Goal: Transaction & Acquisition: Subscribe to service/newsletter

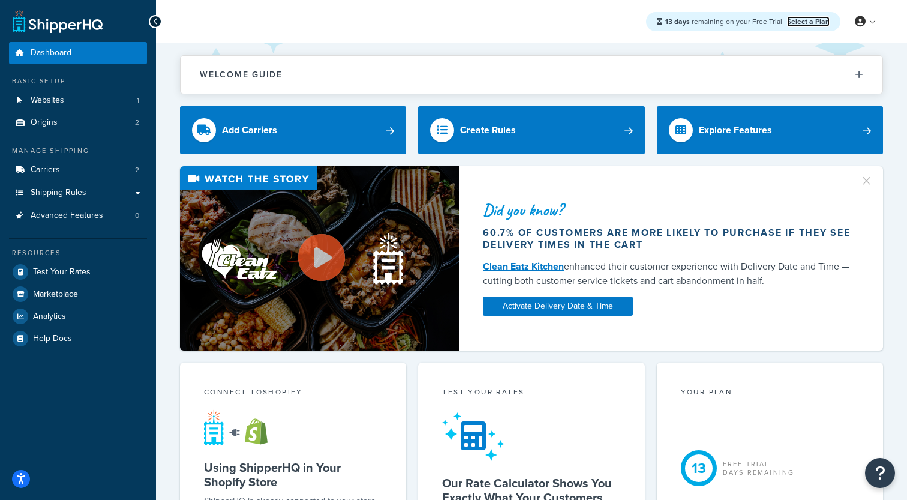
click at [807, 23] on link "Select a Plan" at bounding box center [808, 21] width 43 height 11
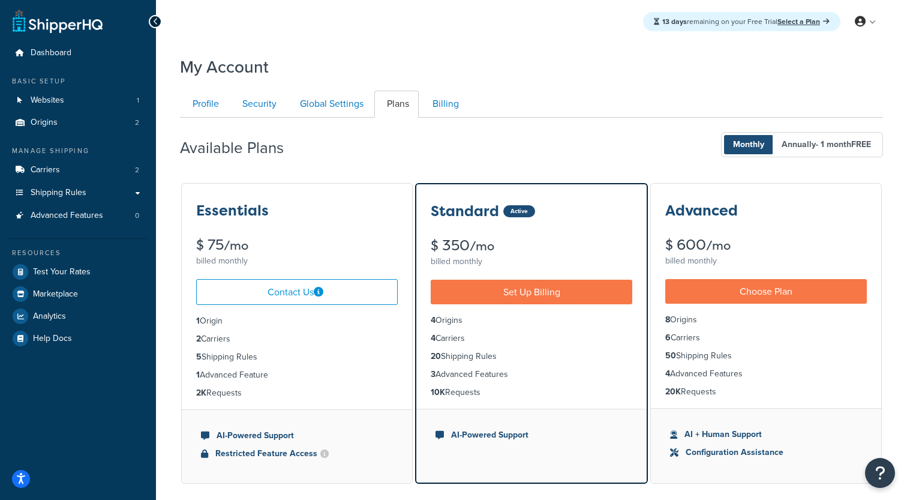
click at [786, 232] on div "Advanced $ 600 /mo billed monthly" at bounding box center [766, 227] width 230 height 86
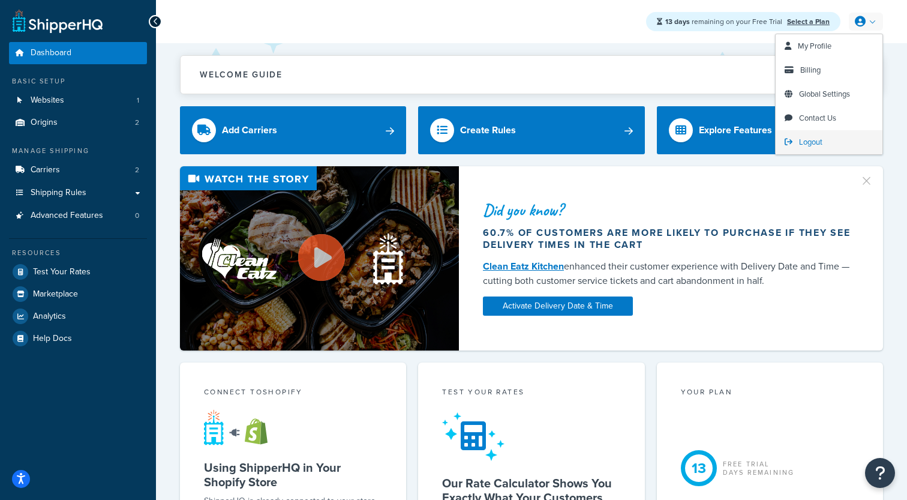
click at [809, 136] on link "Logout" at bounding box center [828, 142] width 107 height 24
